Goal: Task Accomplishment & Management: Use online tool/utility

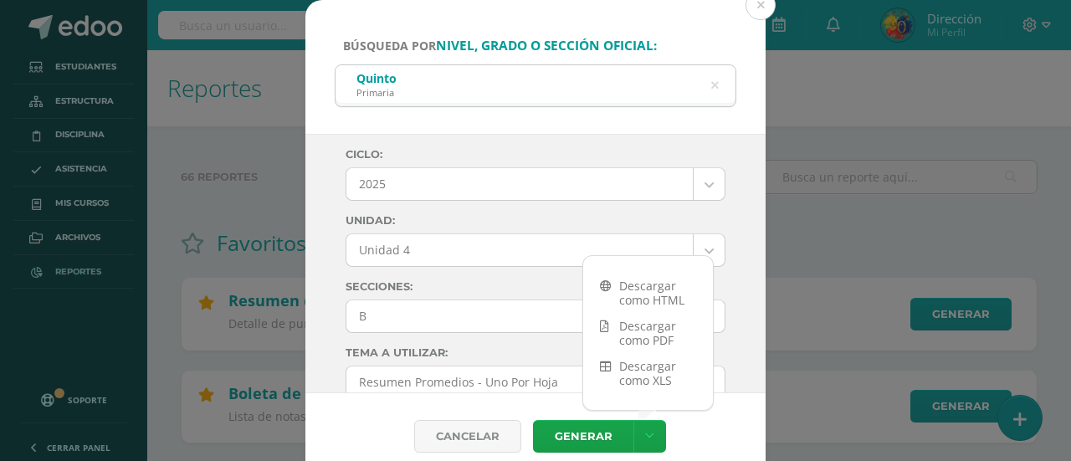
select select "6"
select select "Unidad 4"
select select "B"
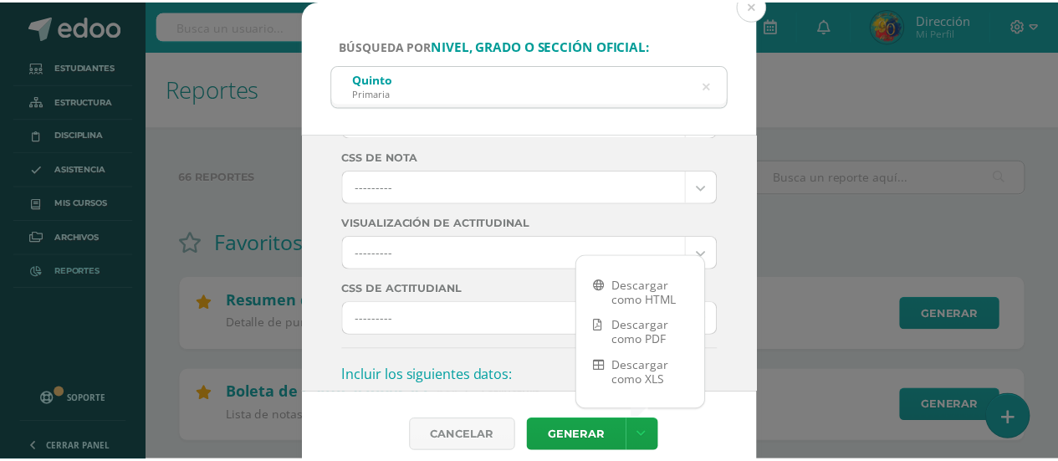
scroll to position [346, 0]
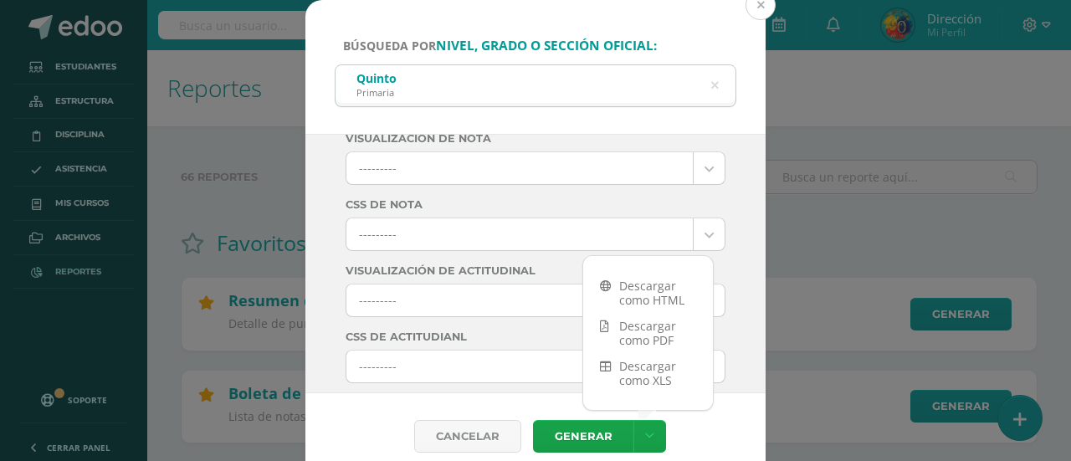
click at [768, 5] on button at bounding box center [760, 5] width 30 height 30
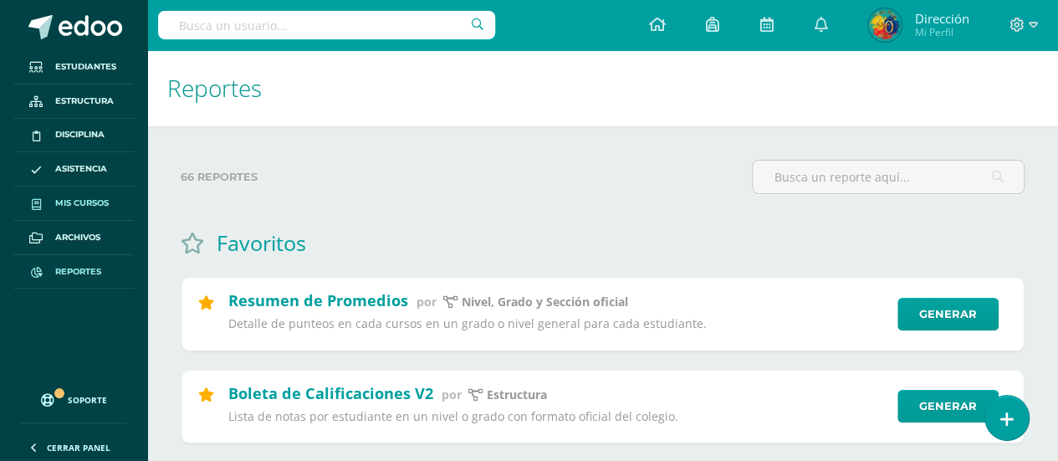
click at [88, 203] on span "Mis cursos" at bounding box center [82, 203] width 54 height 13
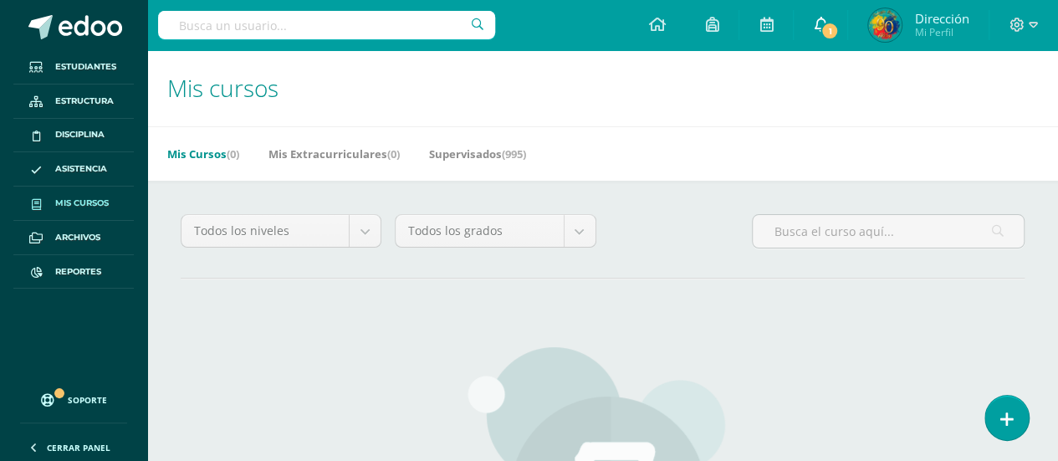
click at [840, 36] on link "1" at bounding box center [821, 25] width 54 height 50
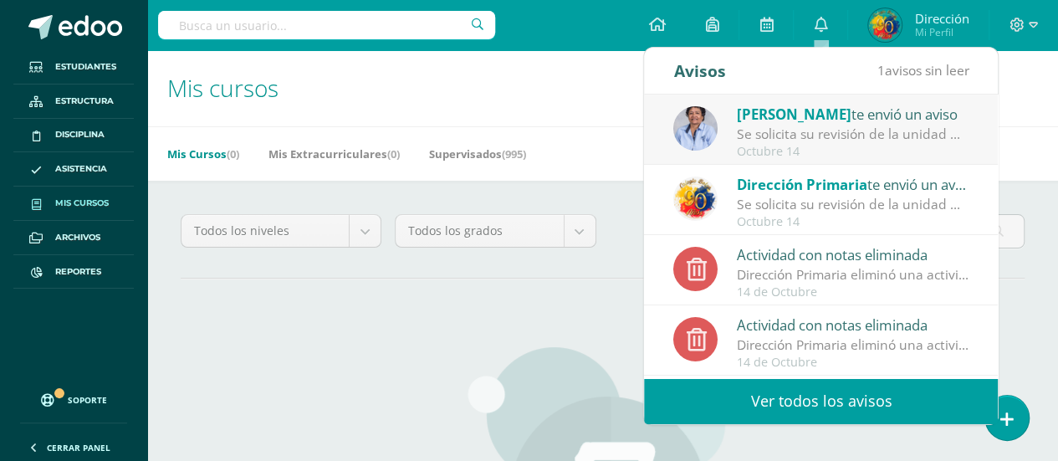
click at [820, 125] on div "Se solicita su revisión de la unidad Unidad 1 para el curso [DEMOGRAPHIC_DATA] …" at bounding box center [853, 134] width 233 height 19
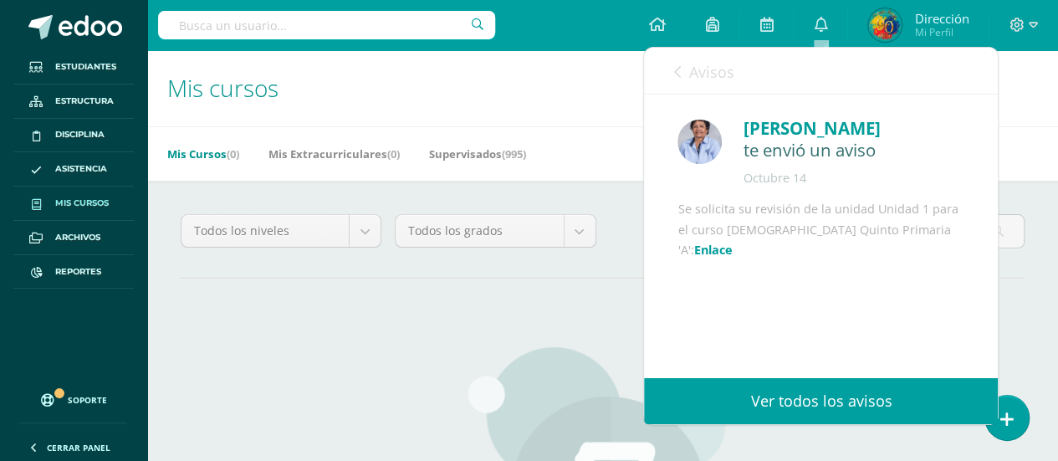
scroll to position [63, 0]
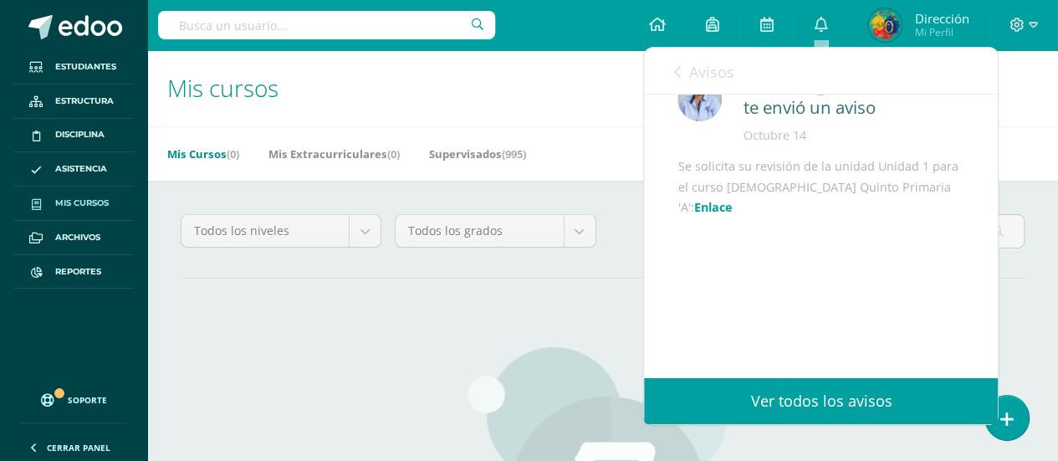
click at [693, 213] on link "Enlace" at bounding box center [712, 207] width 38 height 16
click at [87, 267] on span "Reportes" at bounding box center [78, 271] width 46 height 13
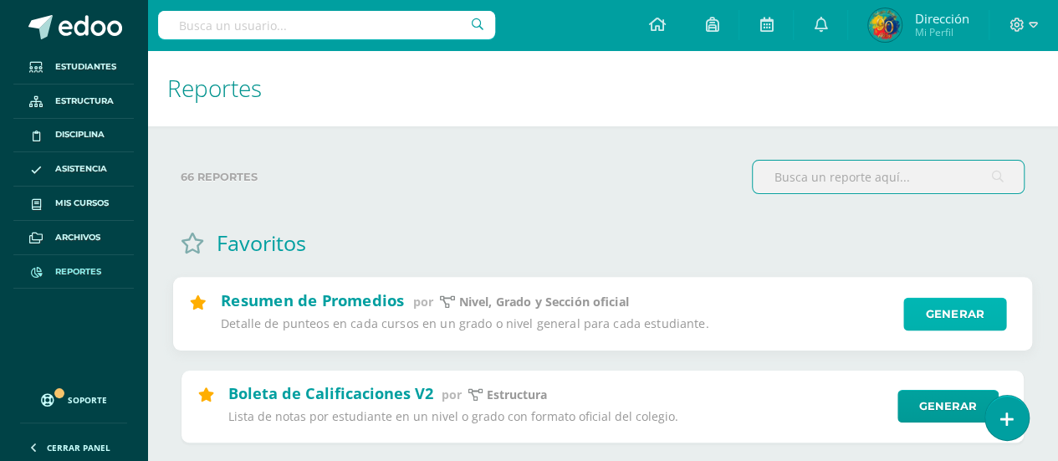
click at [957, 321] on link "Generar" at bounding box center [954, 314] width 103 height 33
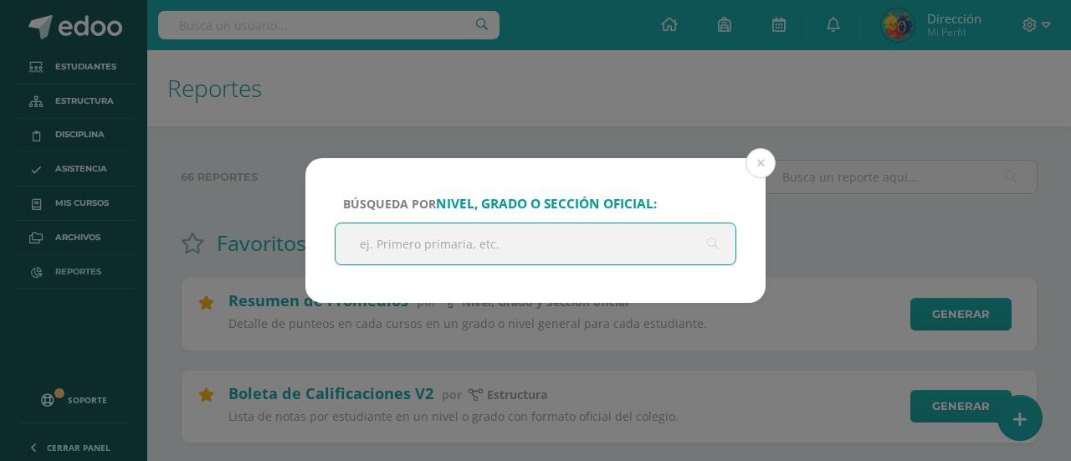
click at [568, 238] on input "text" at bounding box center [535, 243] width 400 height 41
type input "Sexto"
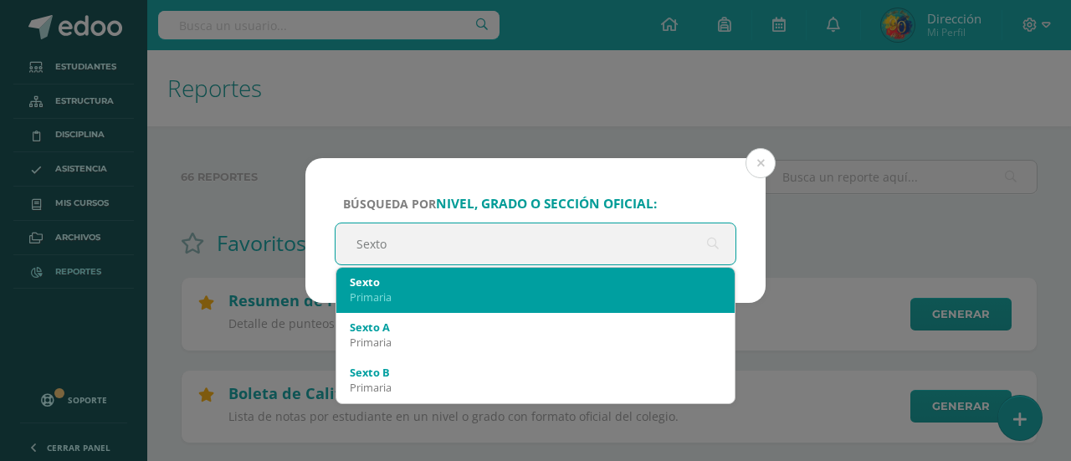
click at [534, 278] on div "Sexto" at bounding box center [535, 281] width 371 height 15
